Goal: Book appointment/travel/reservation

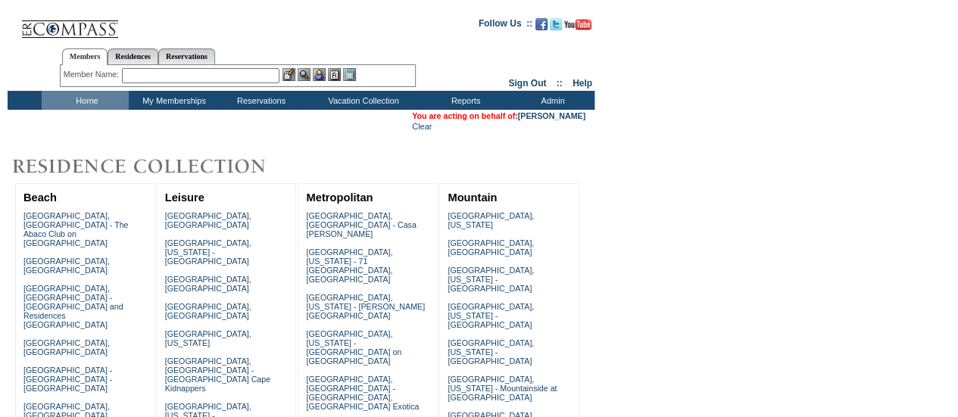
scroll to position [277, 0]
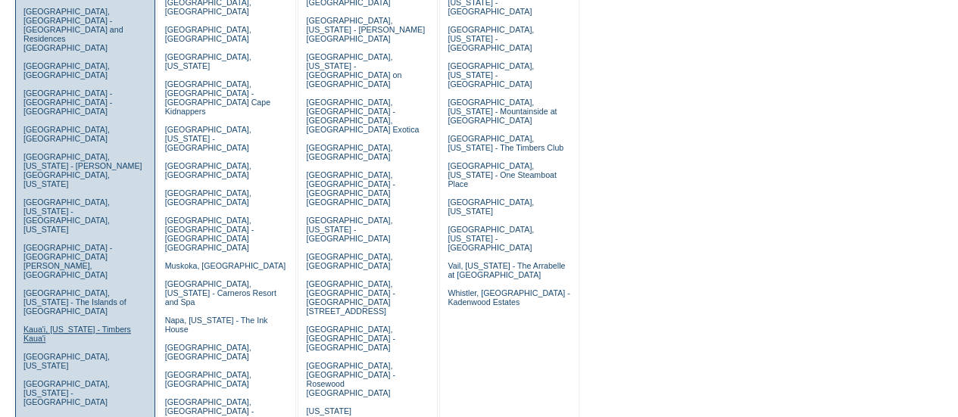
click at [110, 325] on link "Kaua'i, Hawaii - Timbers Kaua'i" at bounding box center [77, 334] width 108 height 18
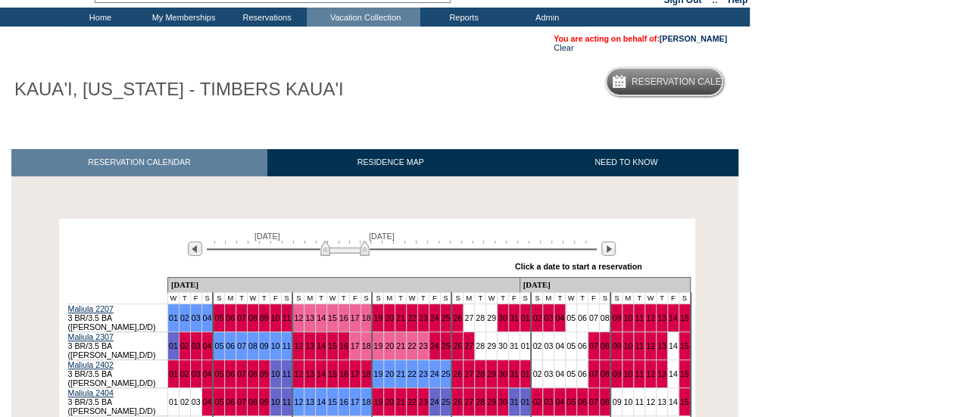
scroll to position [151, 0]
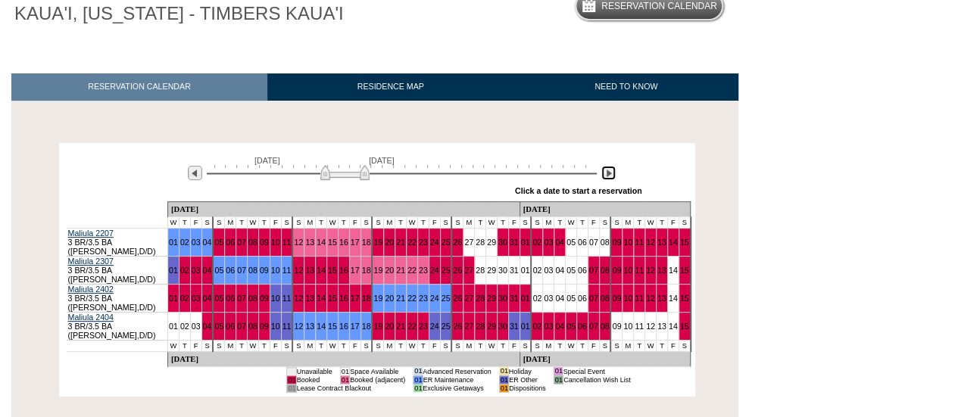
click at [603, 178] on img at bounding box center [608, 173] width 14 height 14
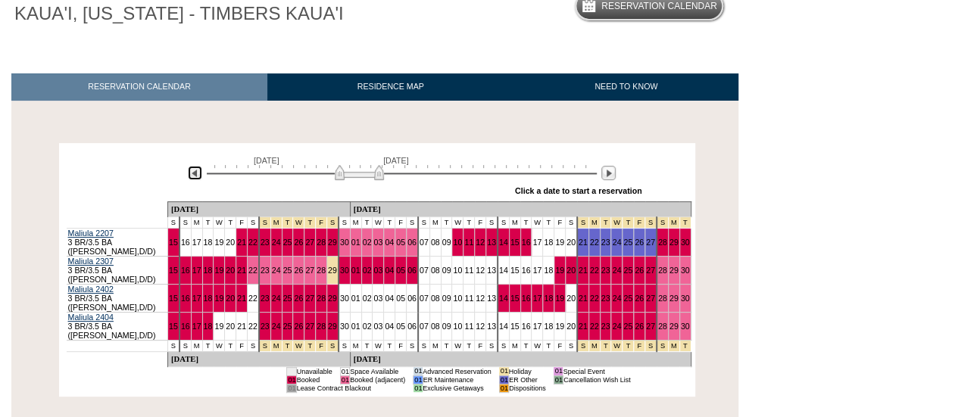
click at [198, 176] on img at bounding box center [195, 173] width 14 height 14
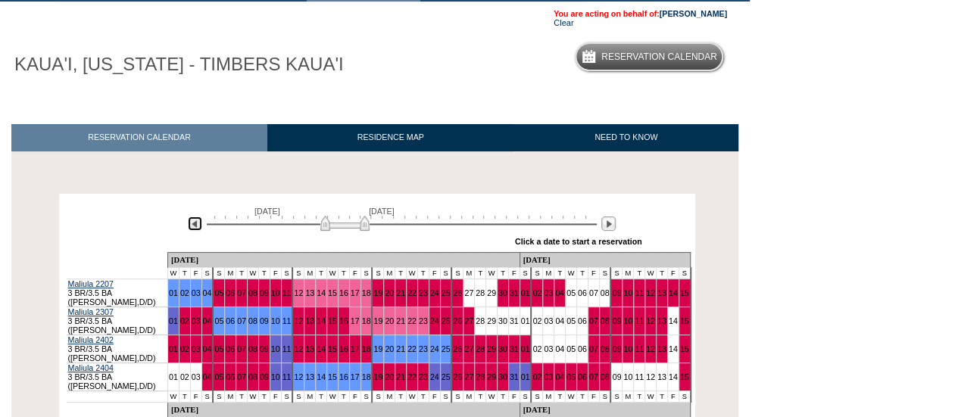
scroll to position [76, 0]
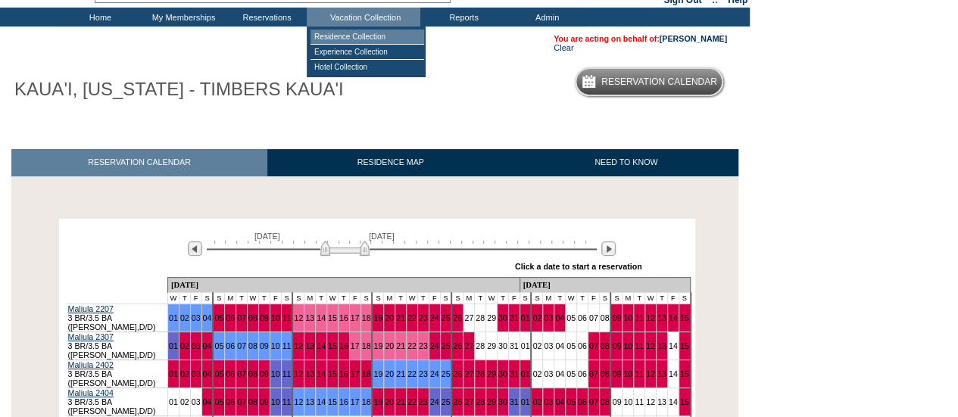
click at [389, 43] on td "Residence Collection" at bounding box center [368, 37] width 114 height 15
